Goal: Find specific page/section: Find specific page/section

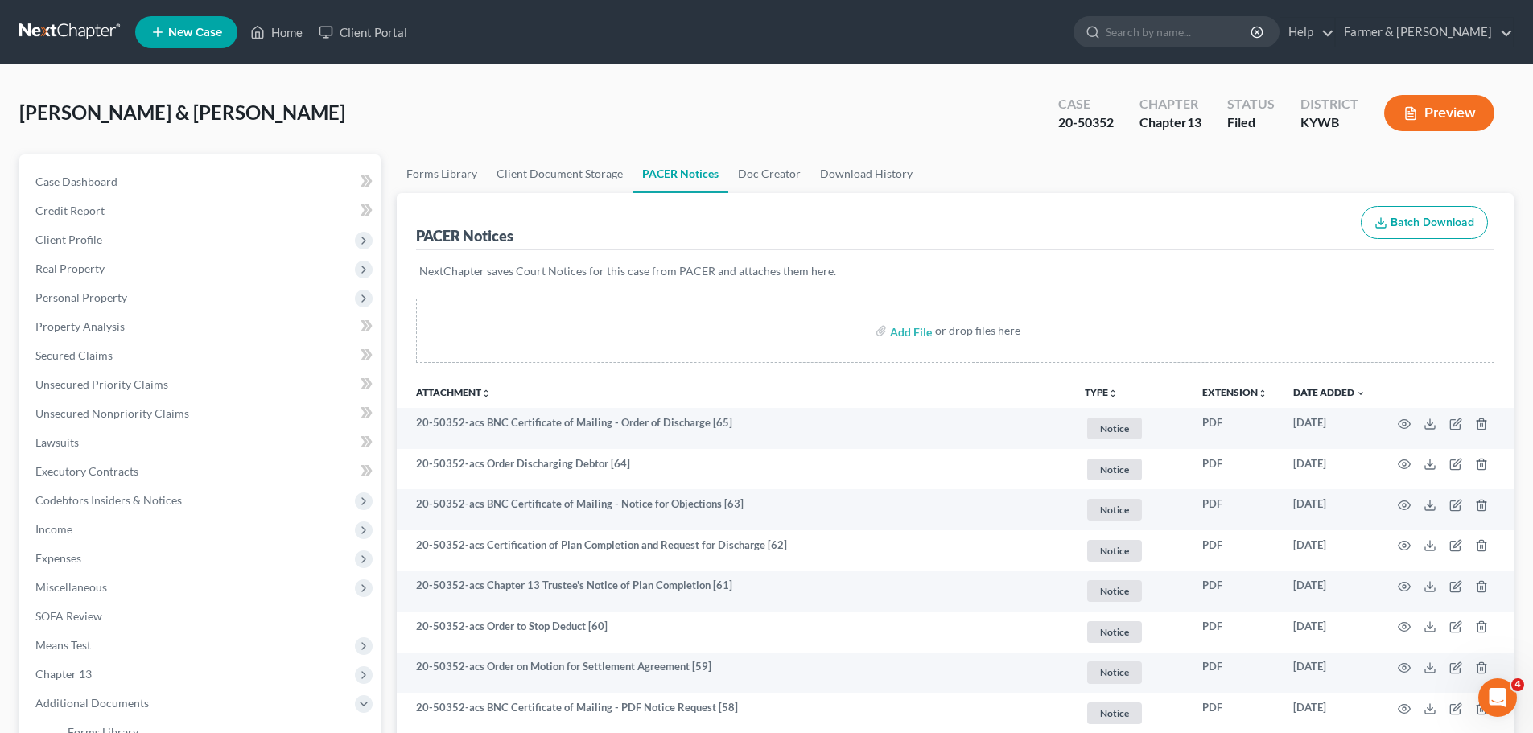
click at [92, 33] on link at bounding box center [70, 32] width 103 height 29
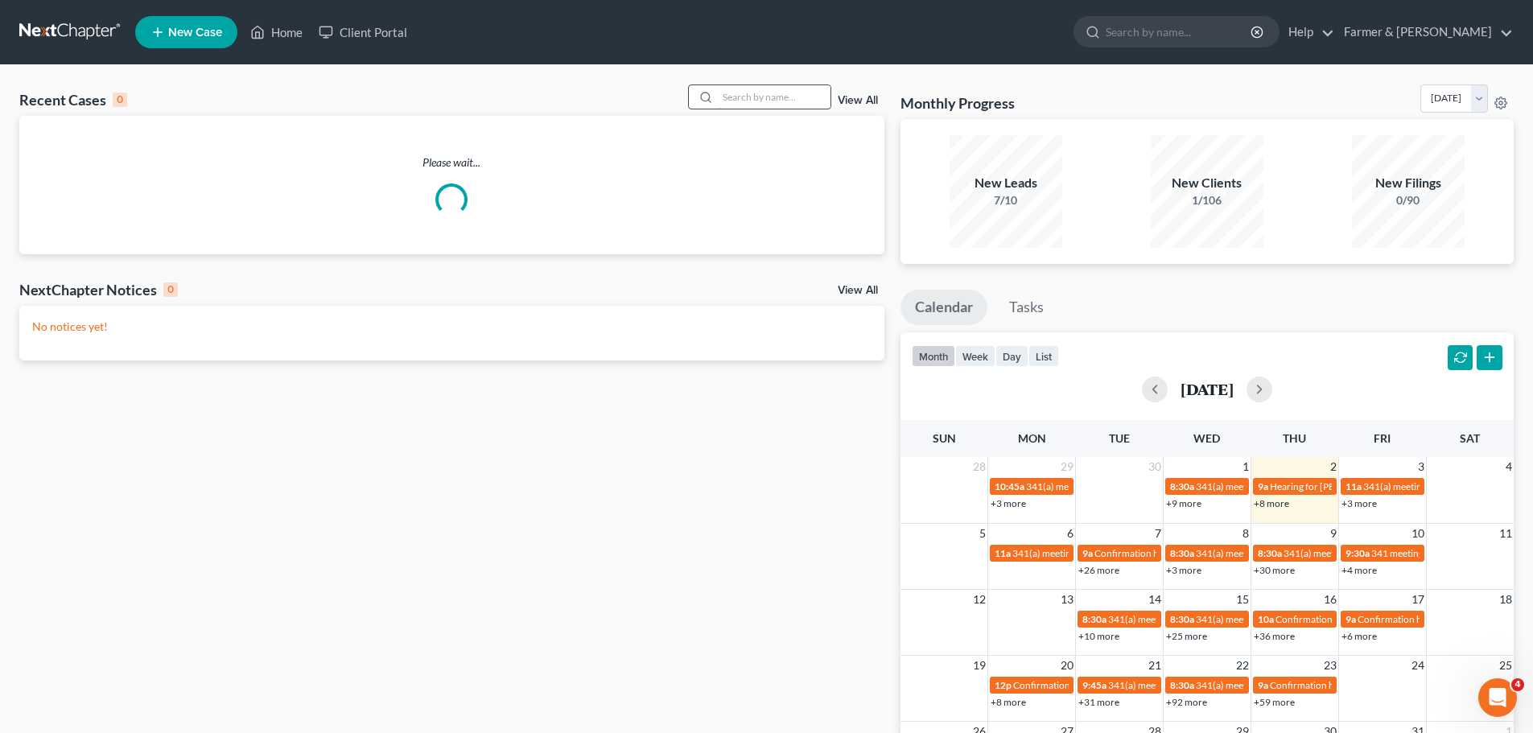
click at [735, 105] on input "search" at bounding box center [774, 96] width 113 height 23
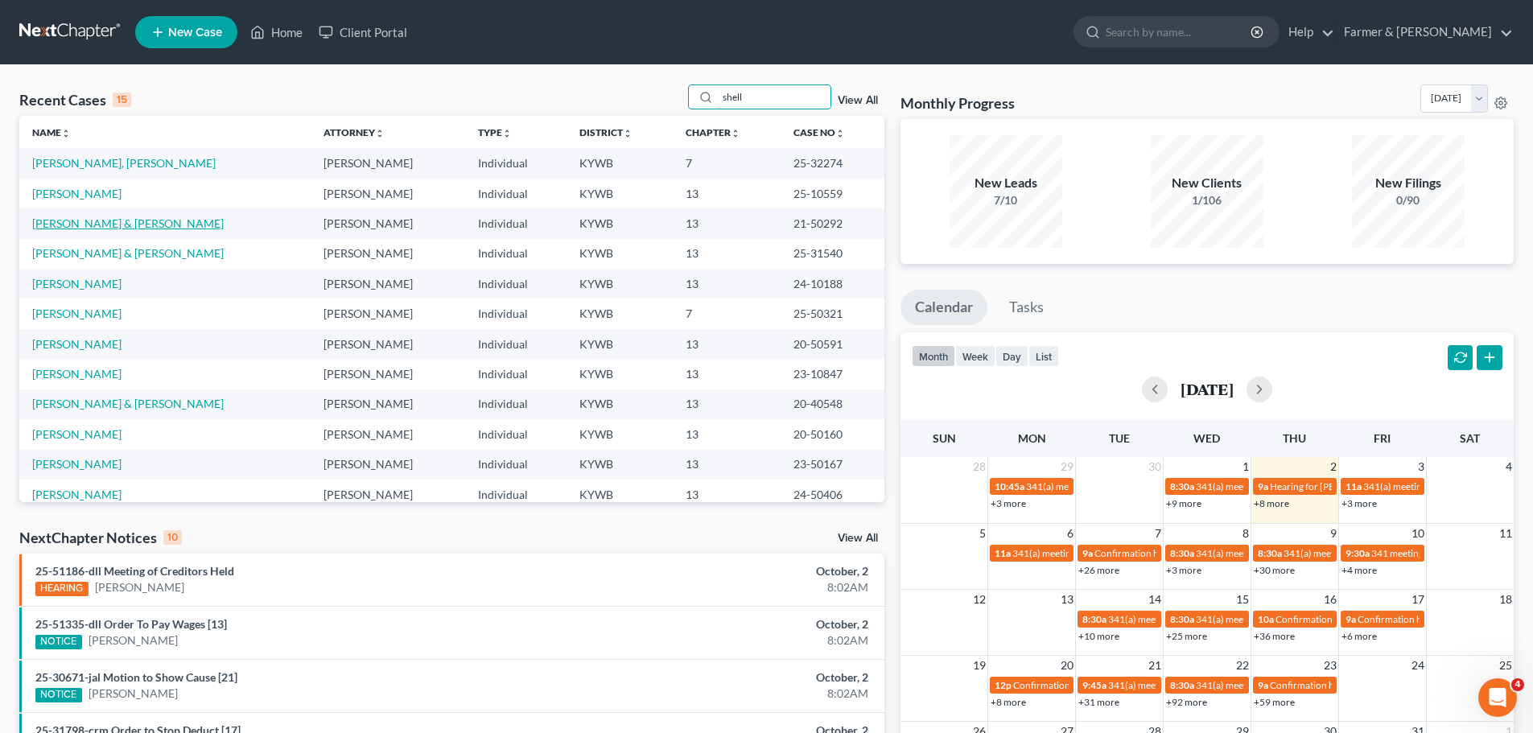
type input "shell"
click at [105, 225] on link "[PERSON_NAME] & [PERSON_NAME]" at bounding box center [127, 223] width 191 height 14
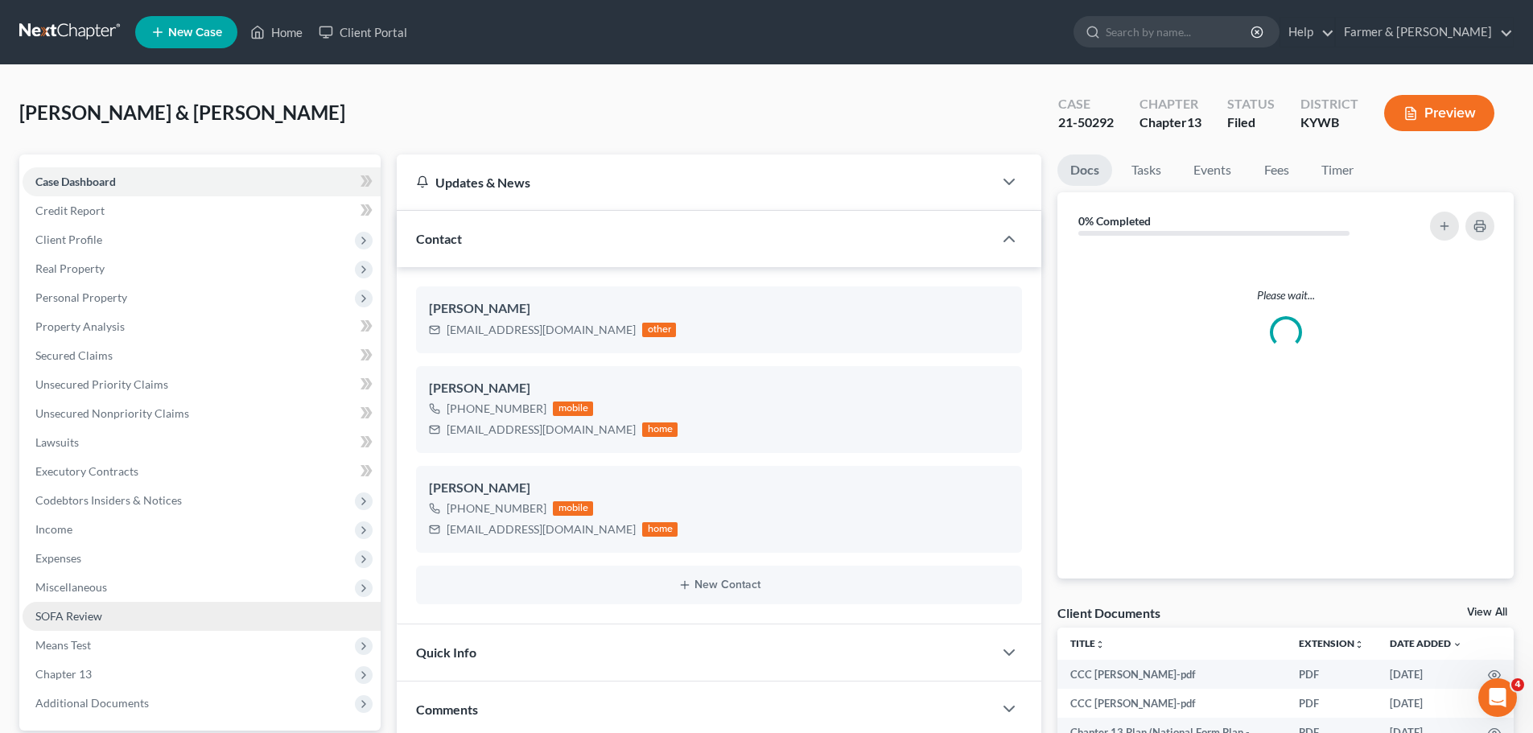
scroll to position [236, 0]
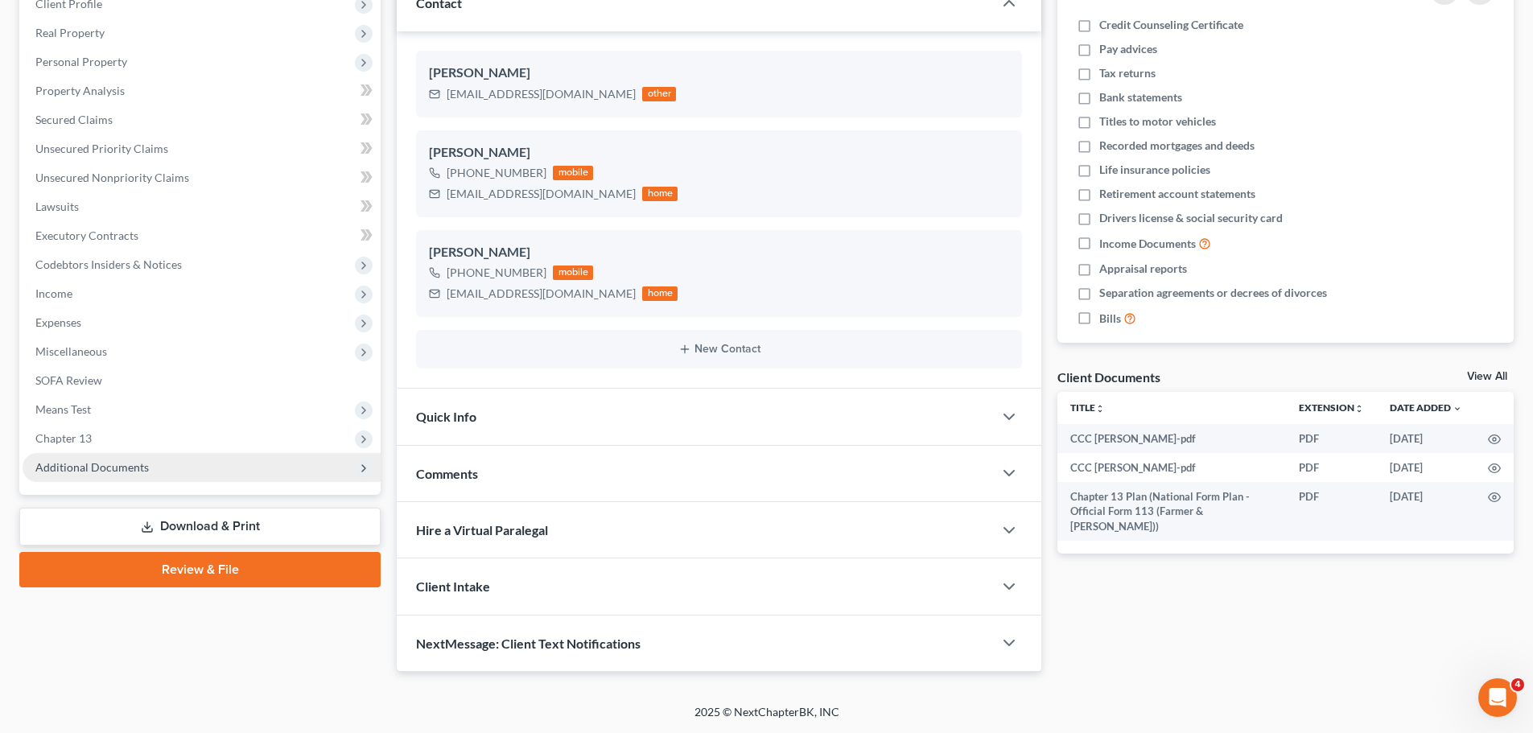
click at [117, 467] on span "Additional Documents" at bounding box center [91, 467] width 113 height 14
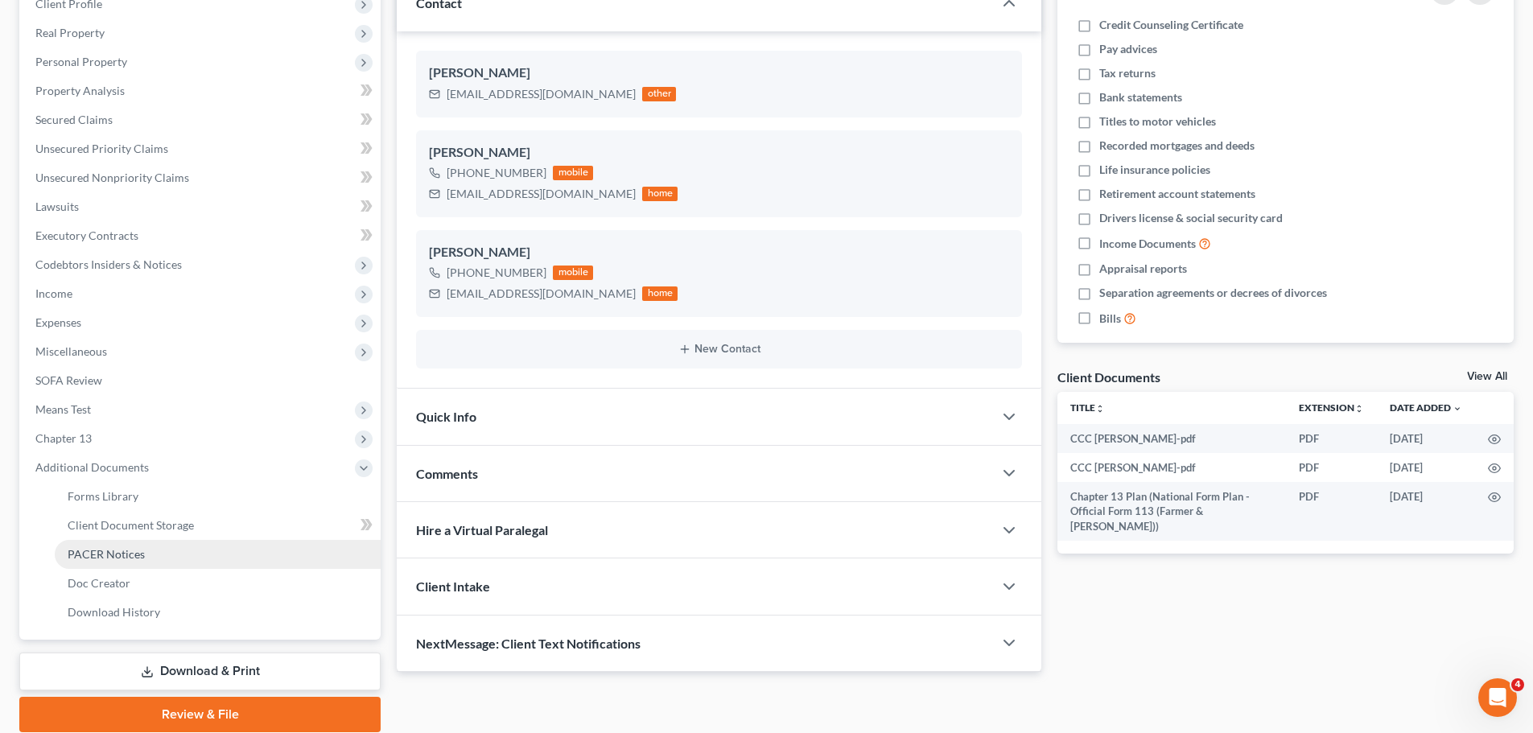
click at [138, 549] on span "PACER Notices" at bounding box center [106, 554] width 77 height 14
